Goal: Task Accomplishment & Management: Manage account settings

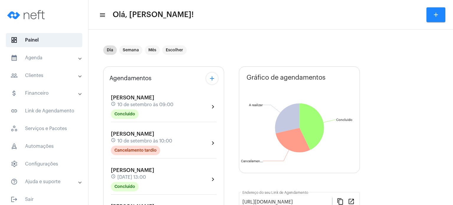
scroll to position [165, 0]
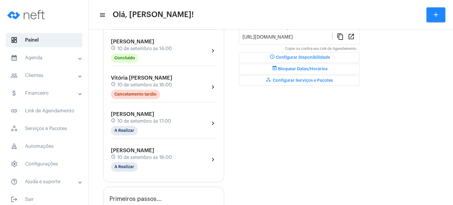
click at [124, 115] on span "[PERSON_NAME]" at bounding box center [132, 113] width 43 height 5
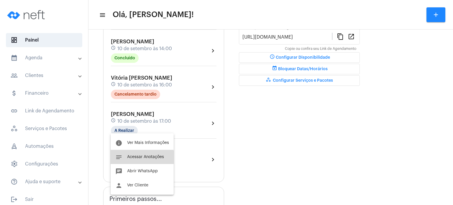
click at [138, 158] on span "Acessar Anotações" at bounding box center [145, 157] width 37 height 4
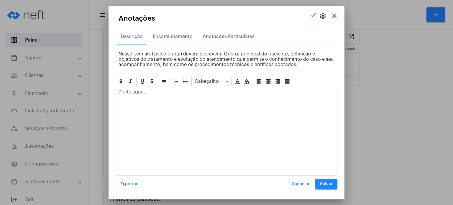
click at [153, 91] on p at bounding box center [226, 91] width 216 height 5
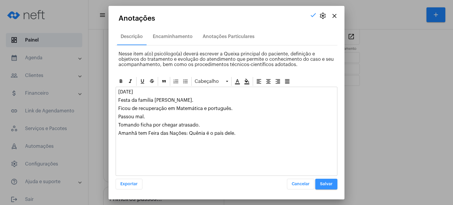
click at [321, 182] on span "Salvar" at bounding box center [326, 184] width 13 height 4
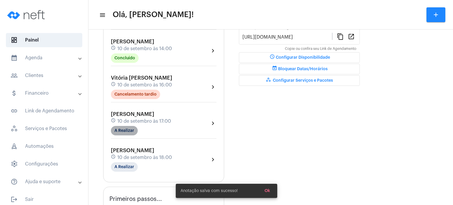
click at [127, 128] on mat-chip "A Realizar" at bounding box center [124, 130] width 27 height 9
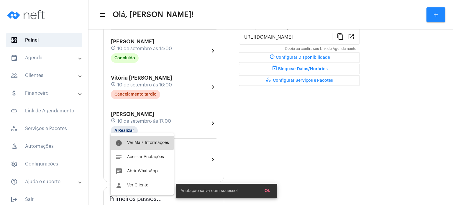
click at [132, 138] on button "info Ver Mais Informações" at bounding box center [142, 143] width 63 height 14
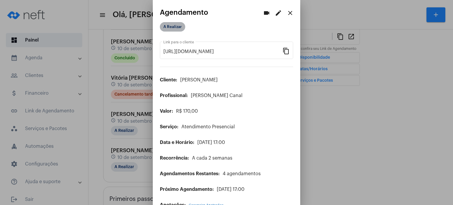
click at [176, 24] on mat-chip "A Realizar" at bounding box center [172, 26] width 25 height 9
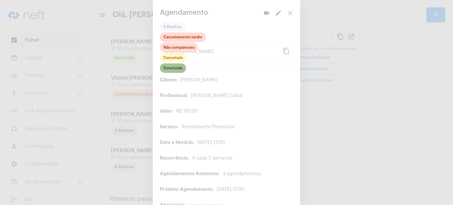
click at [175, 67] on mat-chip "Concluído" at bounding box center [173, 67] width 26 height 9
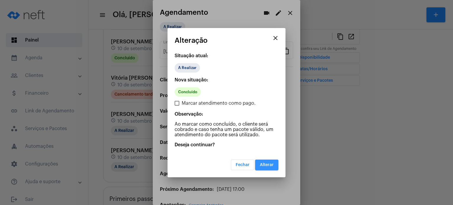
click at [271, 163] on span "Alterar" at bounding box center [267, 165] width 14 height 4
